Goal: Obtain resource: Obtain resource

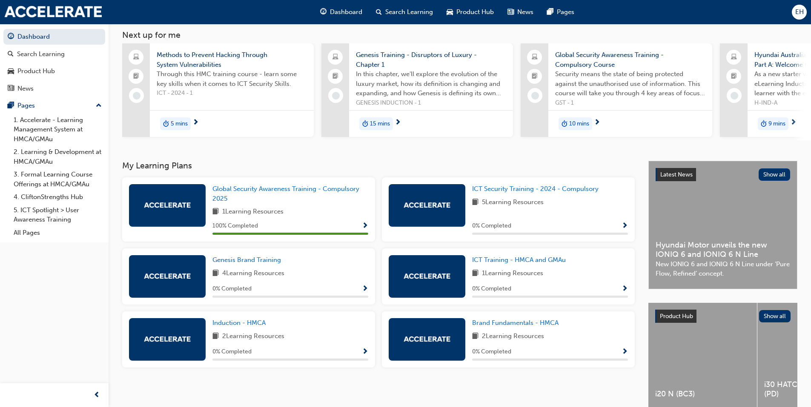
scroll to position [92, 0]
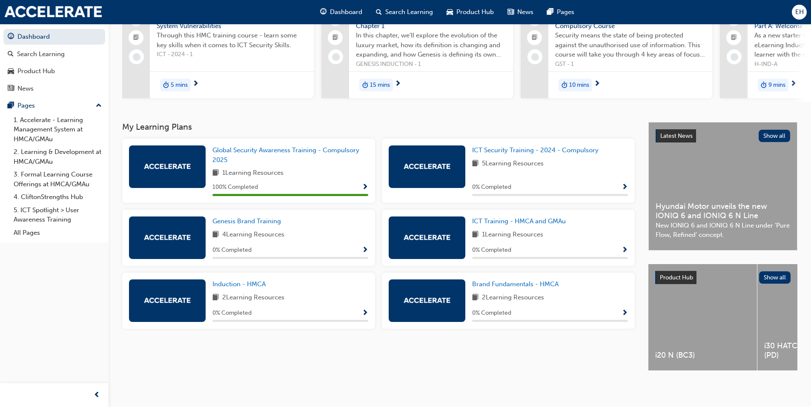
click at [725, 367] on div "i20 N (BC3)" at bounding box center [702, 317] width 109 height 106
click at [757, 367] on div "KONA ELECTRIC (SX2)" at bounding box center [705, 318] width 109 height 108
click at [749, 353] on span "INSTER (AX)" at bounding box center [781, 356] width 95 height 10
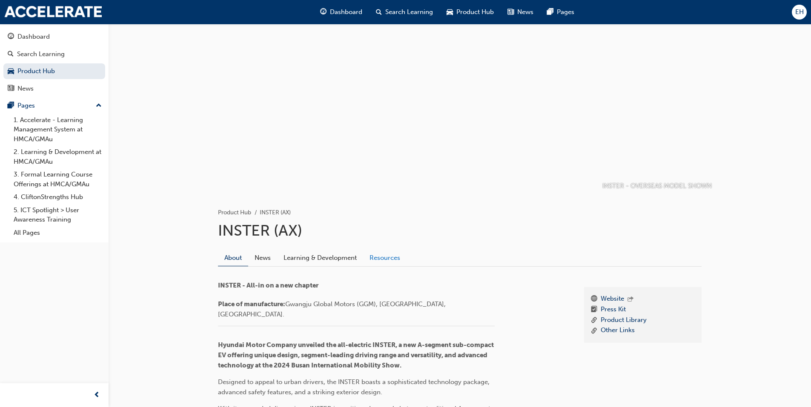
click at [388, 258] on link "Resources" at bounding box center [384, 258] width 43 height 16
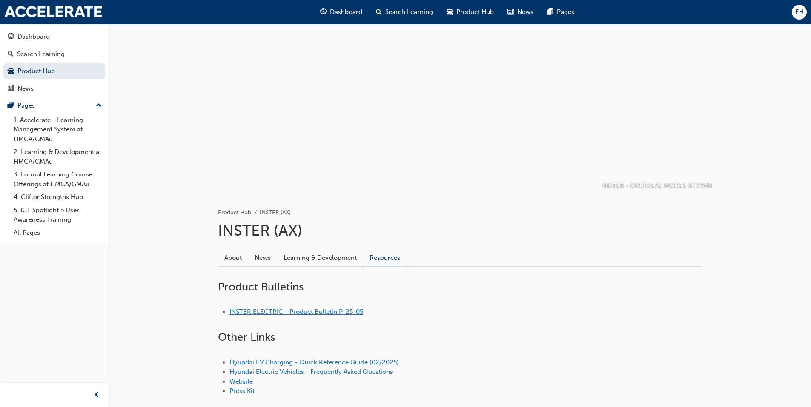
click at [356, 309] on link "INSTER ELECTRIC - Product Bulletin P-25-05" at bounding box center [296, 312] width 134 height 8
